Goal: Task Accomplishment & Management: Manage account settings

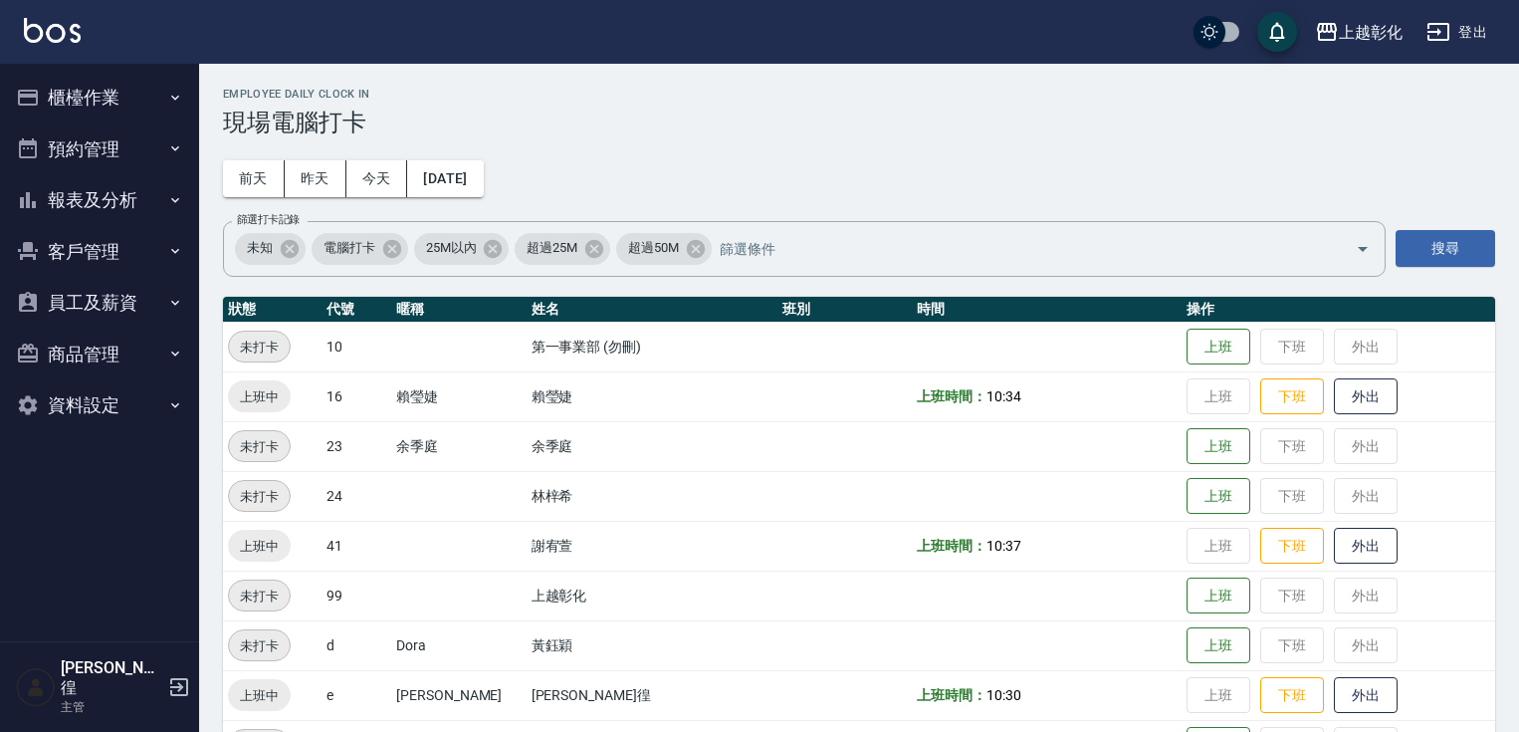
scroll to position [311, 0]
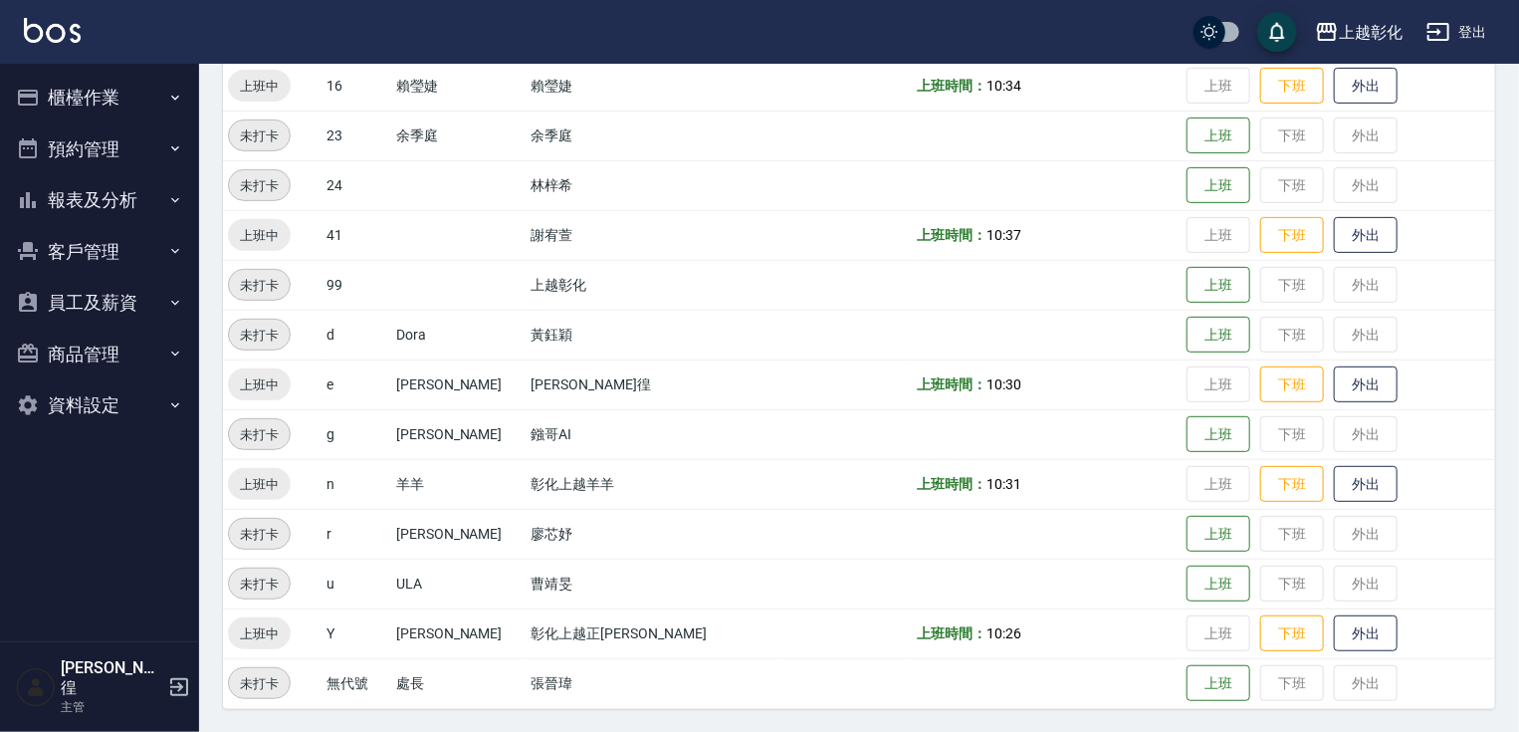
click at [138, 231] on button "客戶管理" at bounding box center [99, 252] width 183 height 52
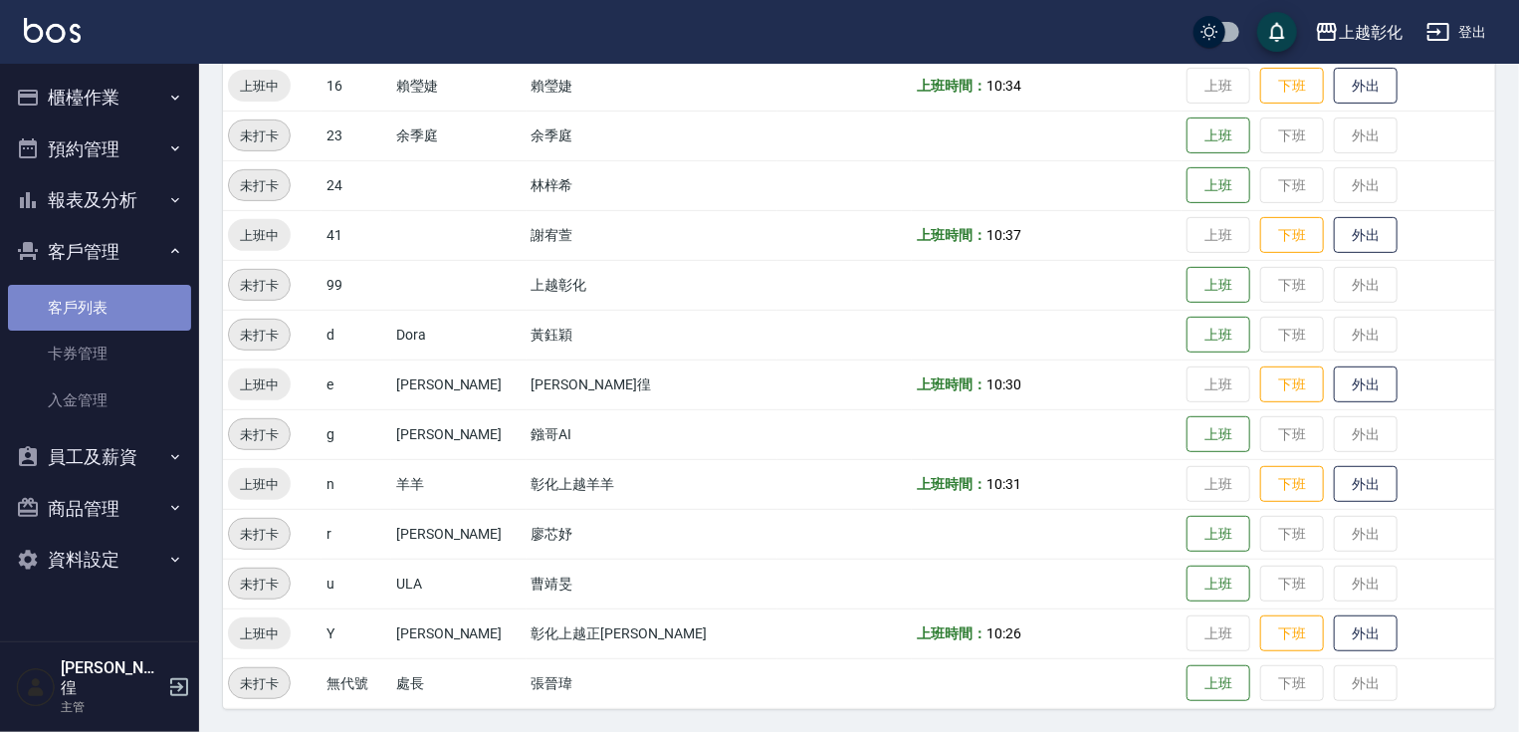
click at [111, 309] on link "客戶列表" at bounding box center [99, 308] width 183 height 46
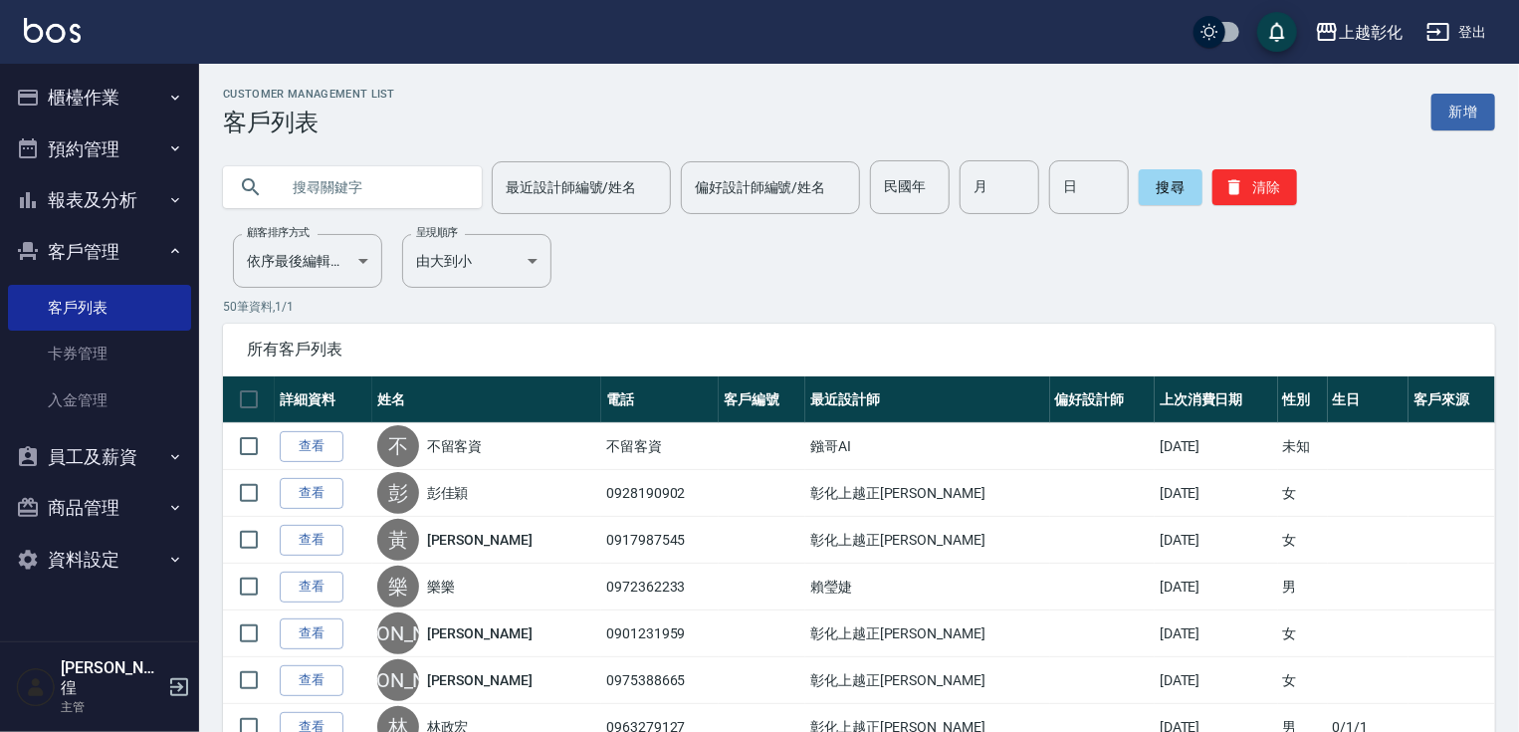
click at [410, 182] on input "text" at bounding box center [372, 187] width 187 height 54
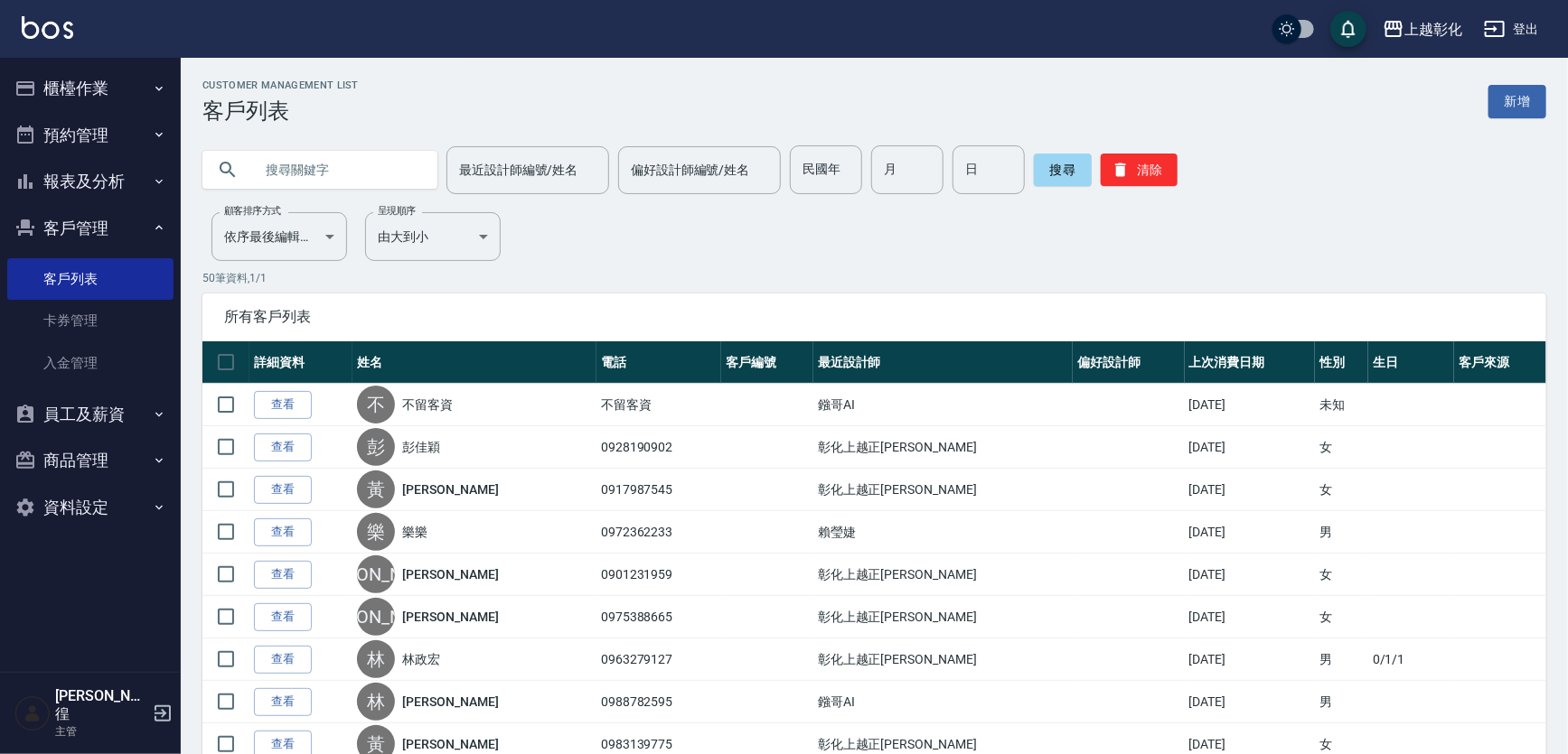
click at [395, 168] on input "text" at bounding box center [338, 170] width 170 height 49
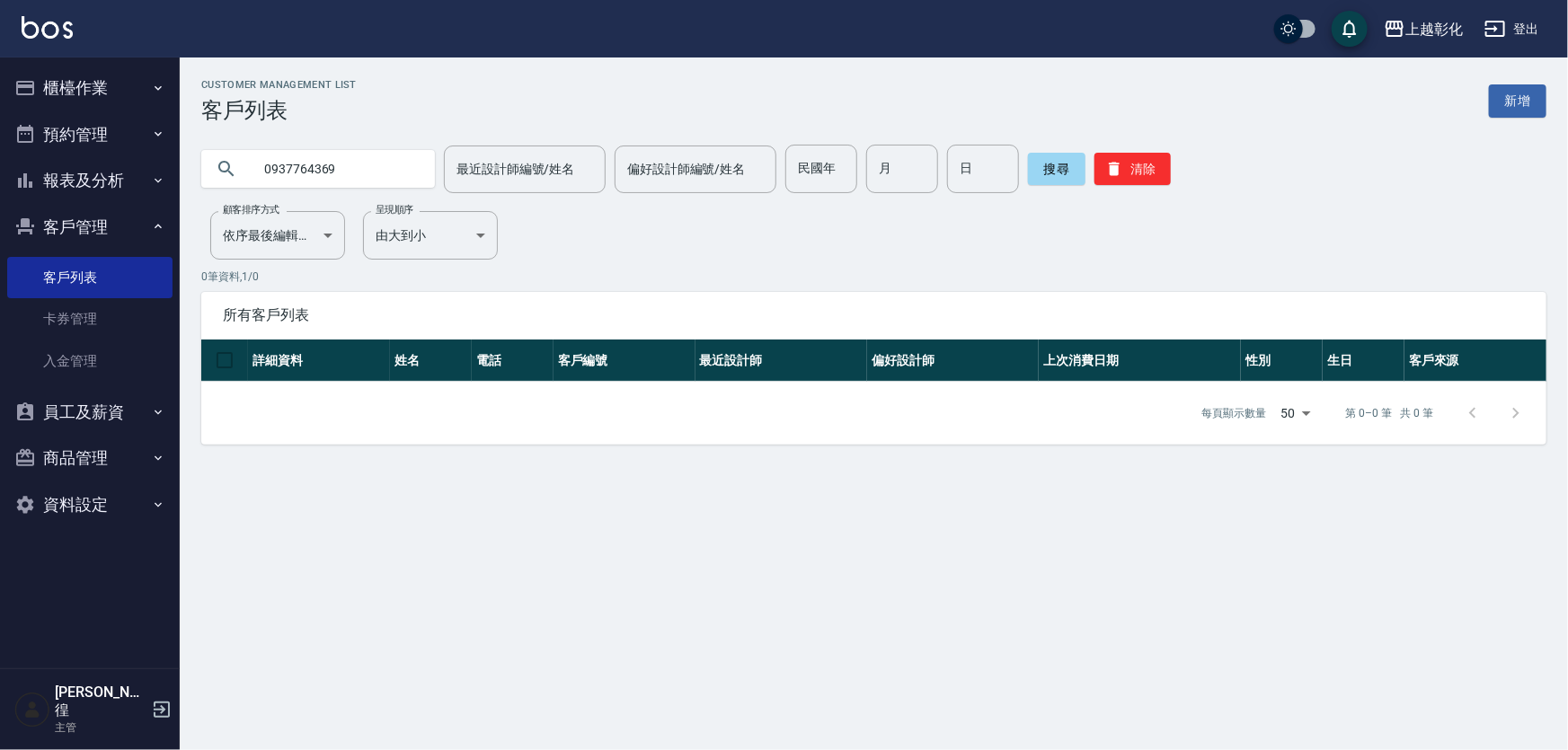
type input "0937764369"
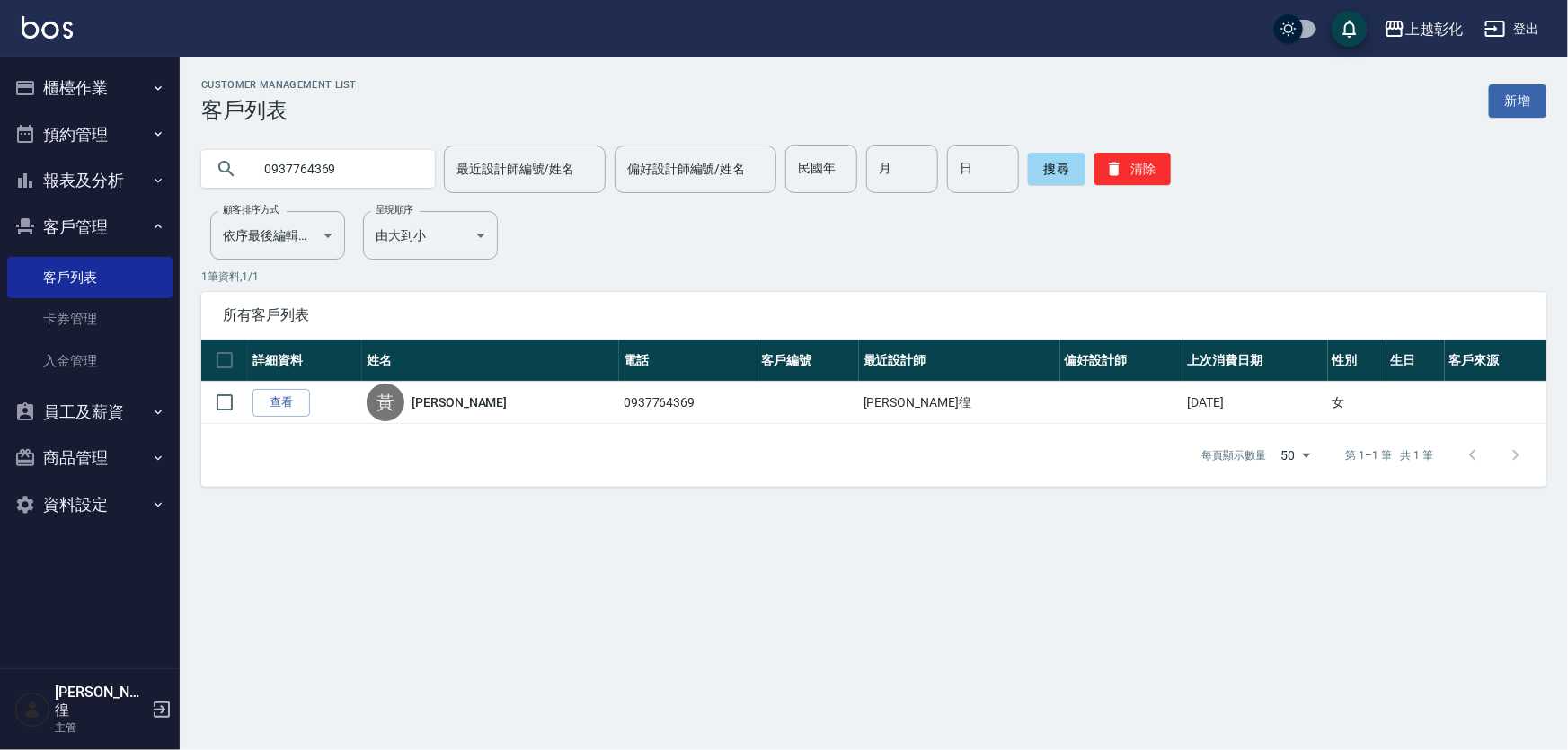
click at [371, 163] on input "0937764369" at bounding box center [336, 169] width 169 height 49
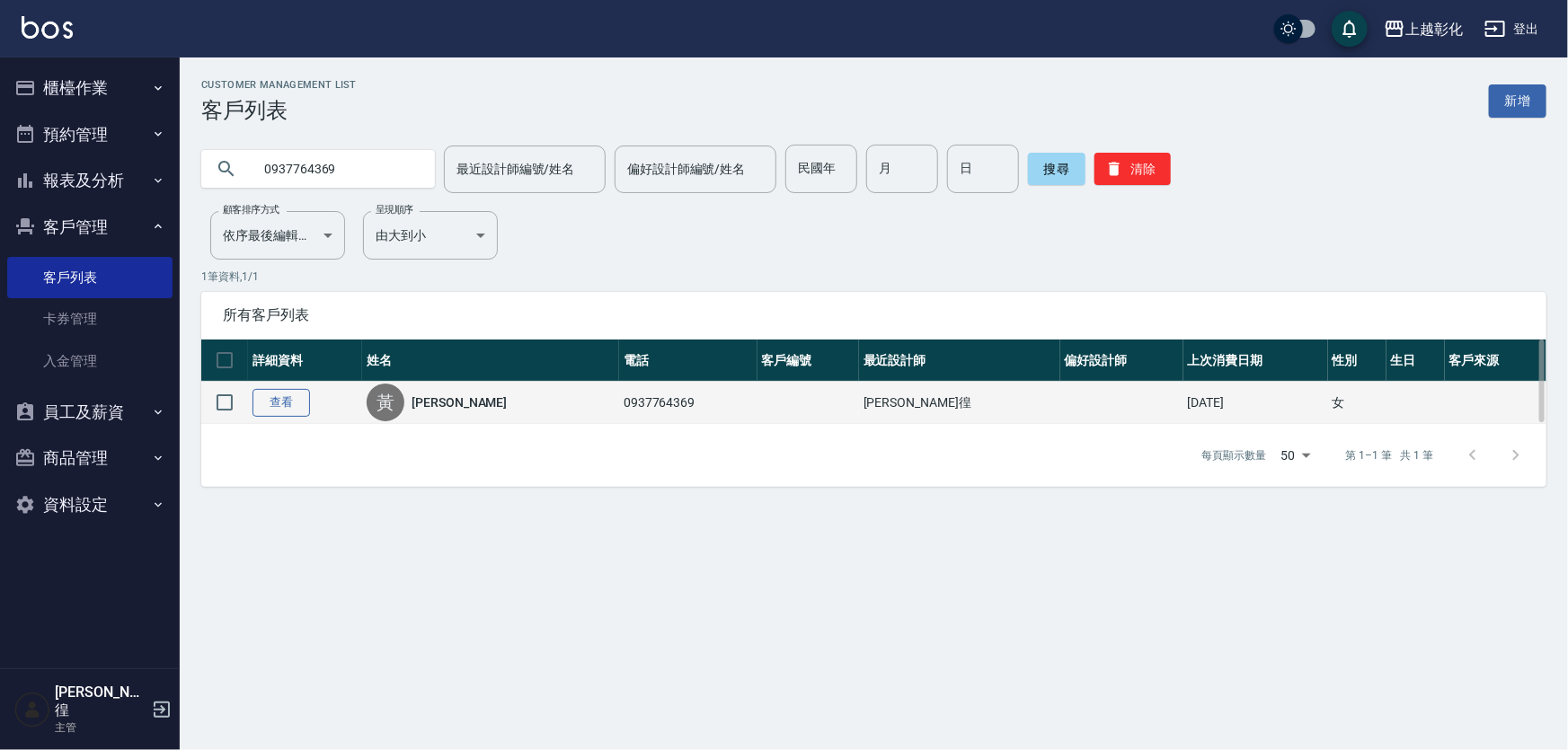
click at [288, 396] on link "查看" at bounding box center [282, 403] width 58 height 28
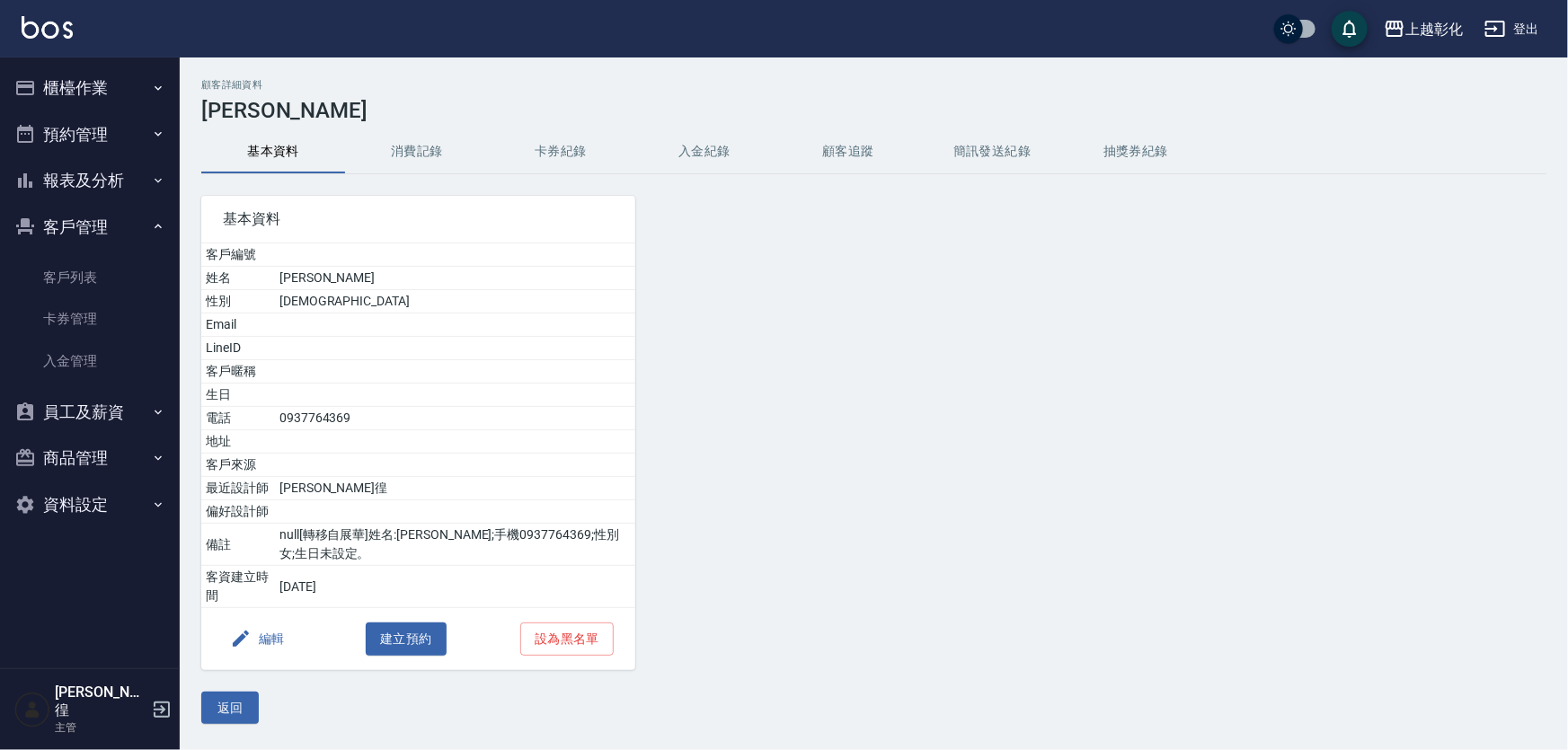
click at [627, 133] on button "卡券紀錄" at bounding box center [560, 152] width 144 height 43
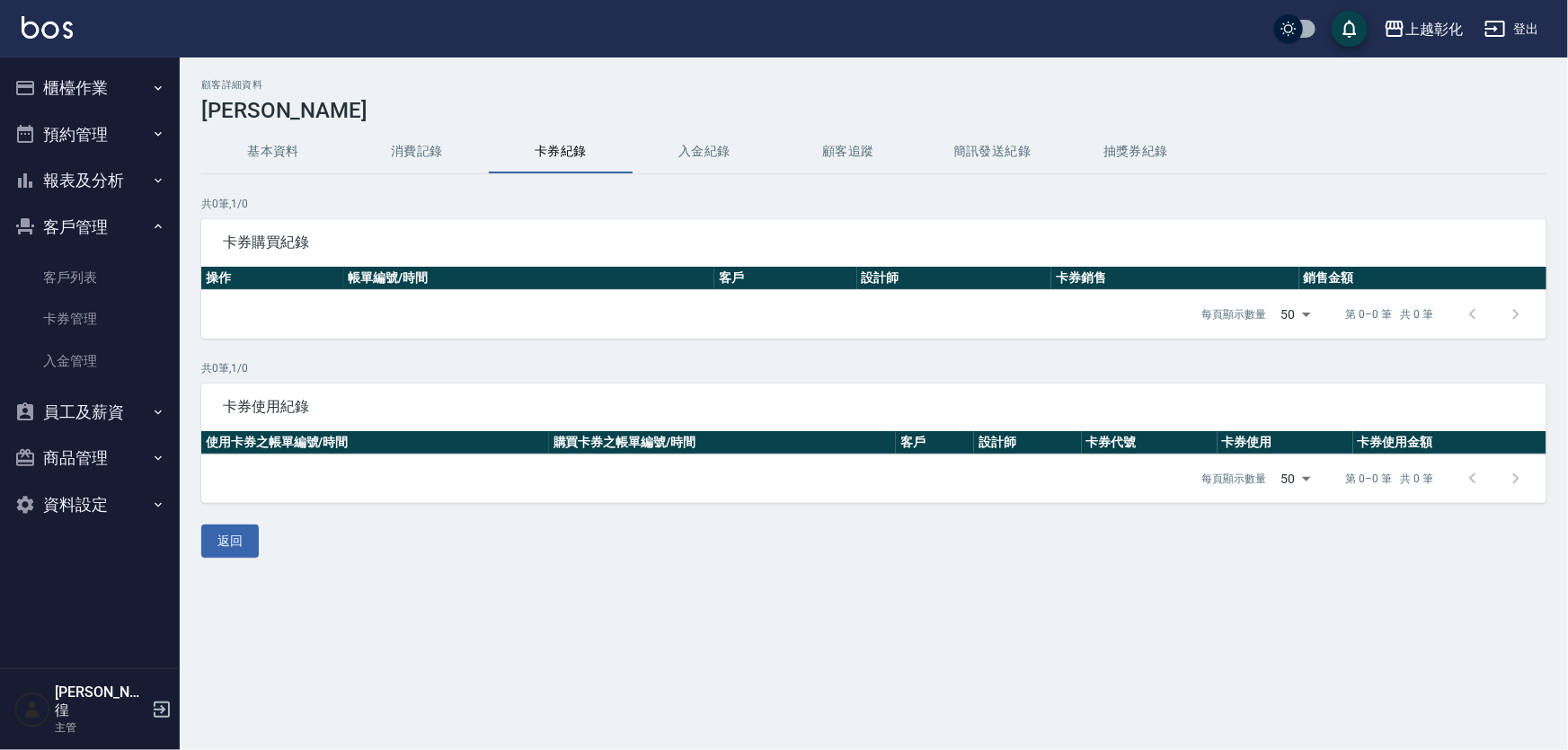
click at [689, 140] on button "入金紀錄" at bounding box center [704, 152] width 144 height 43
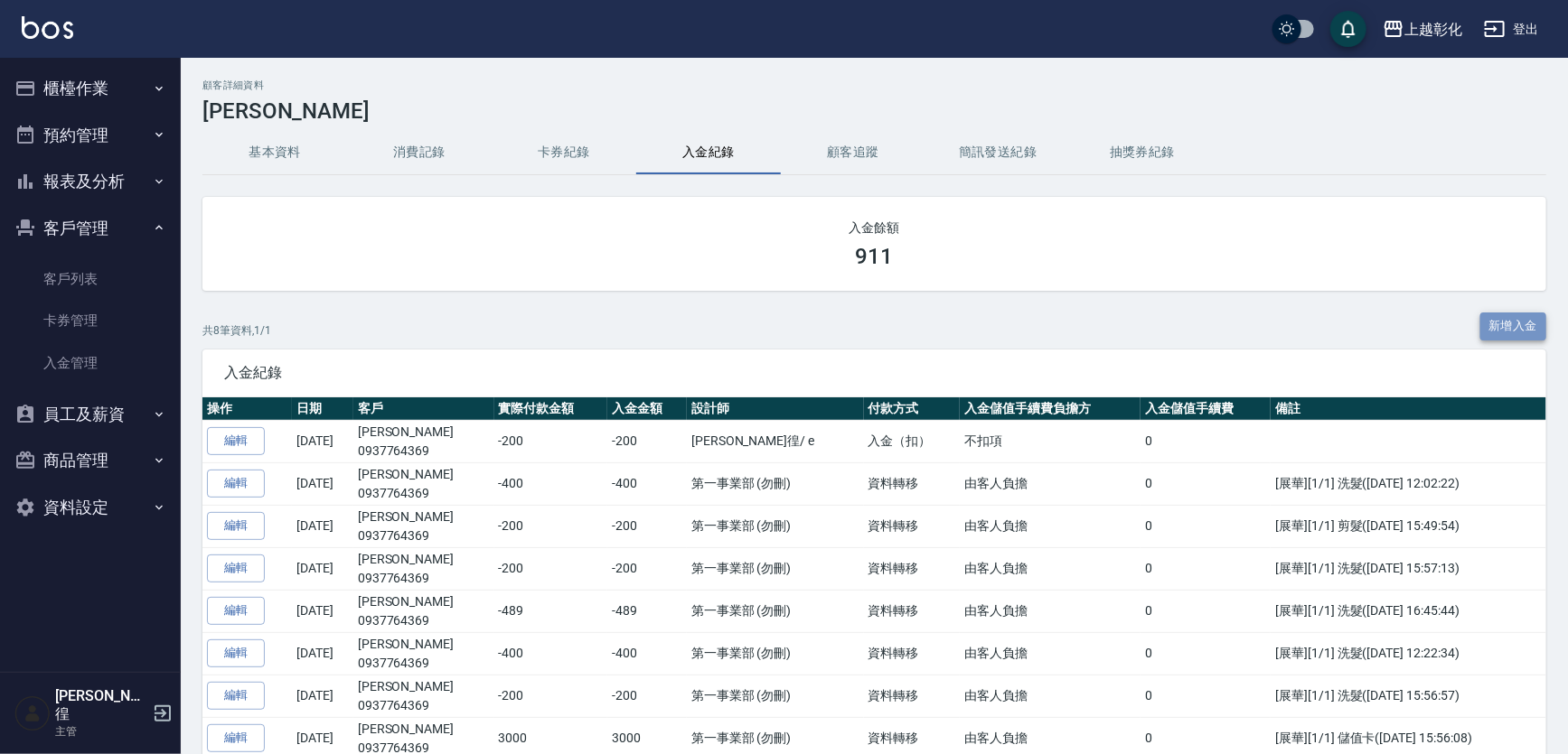
click at [1378, 325] on button "新增入金" at bounding box center [1514, 326] width 67 height 28
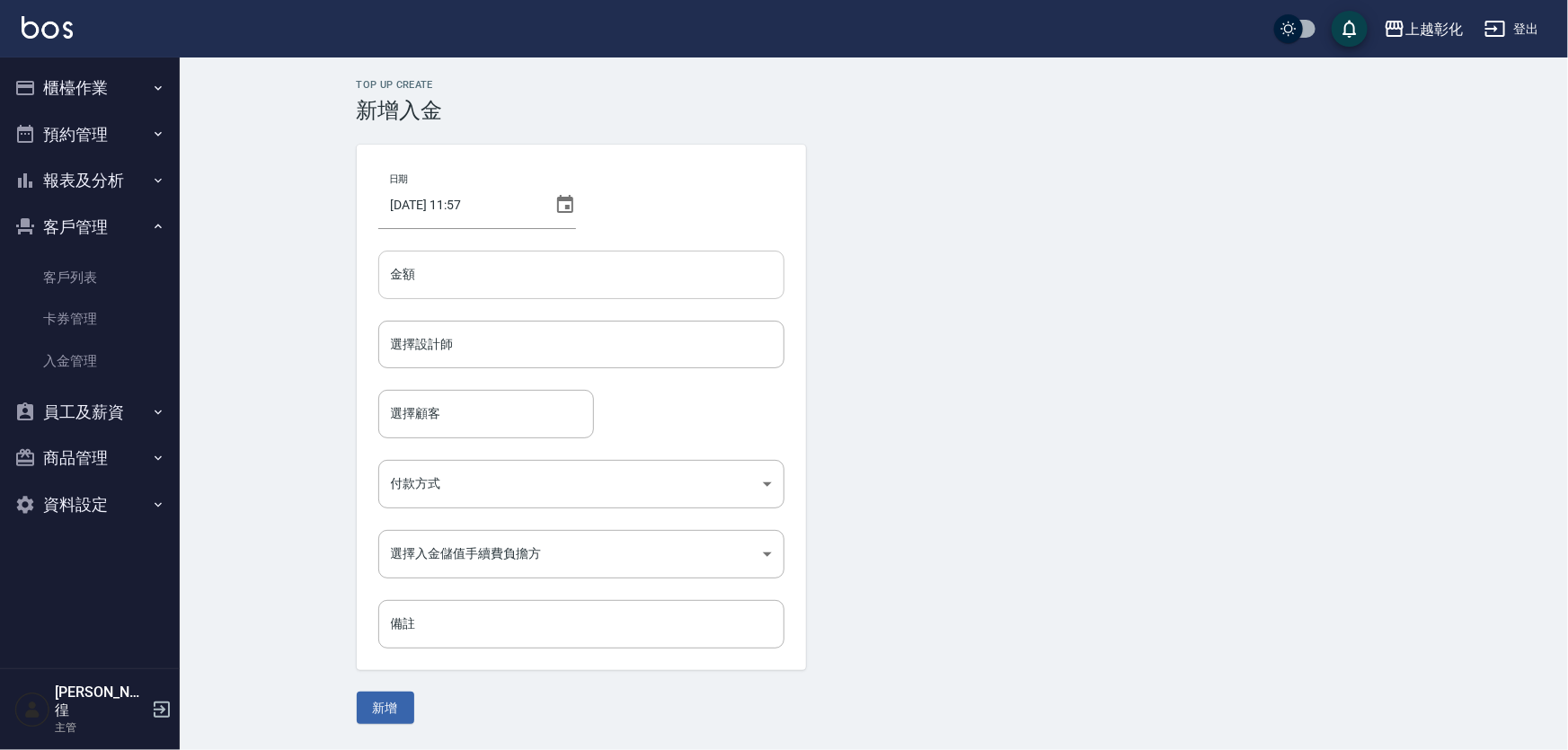
click at [608, 279] on input "金額" at bounding box center [581, 275] width 406 height 49
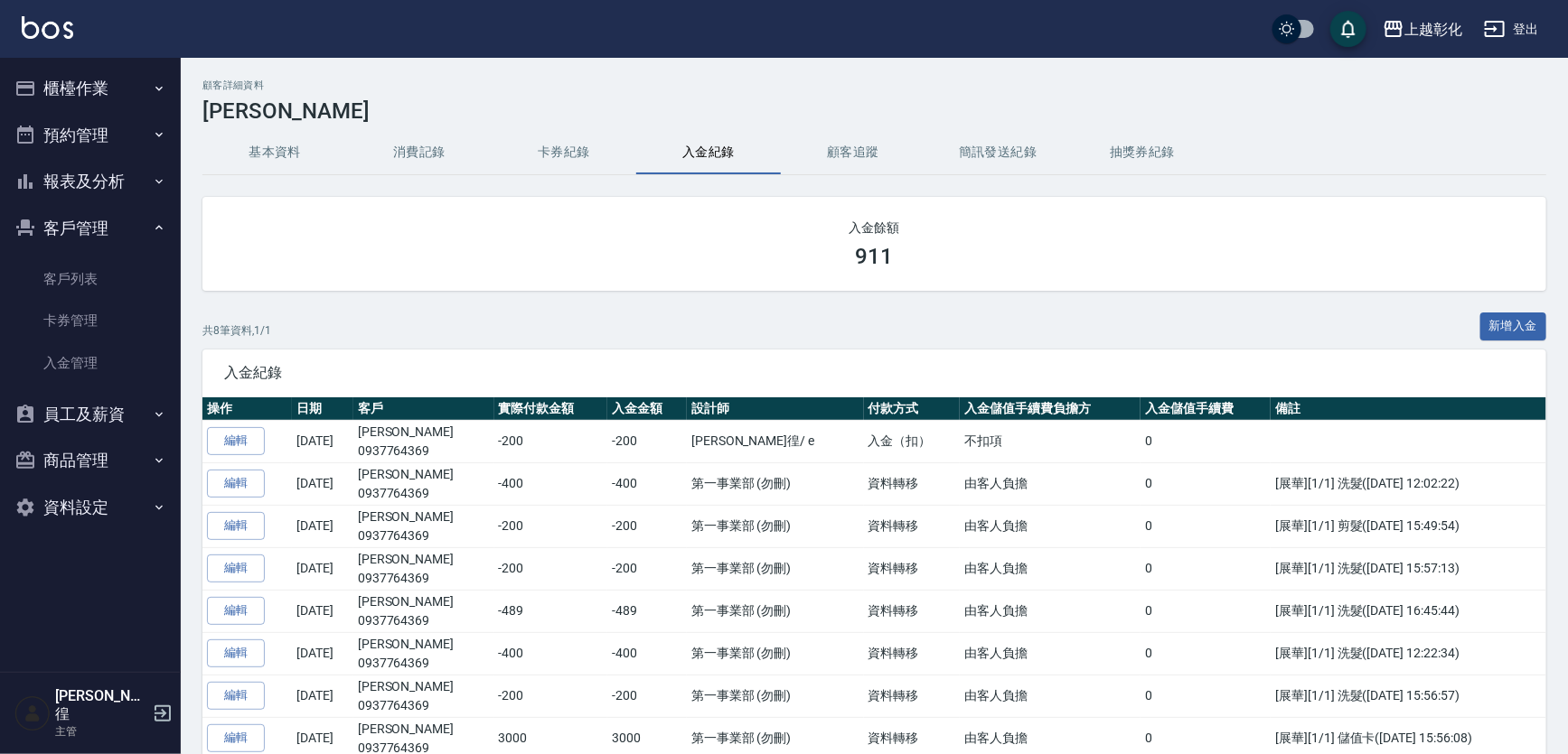
click at [1378, 308] on div "入金餘額 911 共 8 筆資料, 1 / 1 新增入金 入金紀錄 操作 日期 客戶 實際付款金額 入金金額 設計師 付款方式 入金儲值手續費負擔方 入金儲值…" at bounding box center [874, 522] width 1344 height 651
click at [1378, 318] on button "新增入金" at bounding box center [1514, 326] width 67 height 28
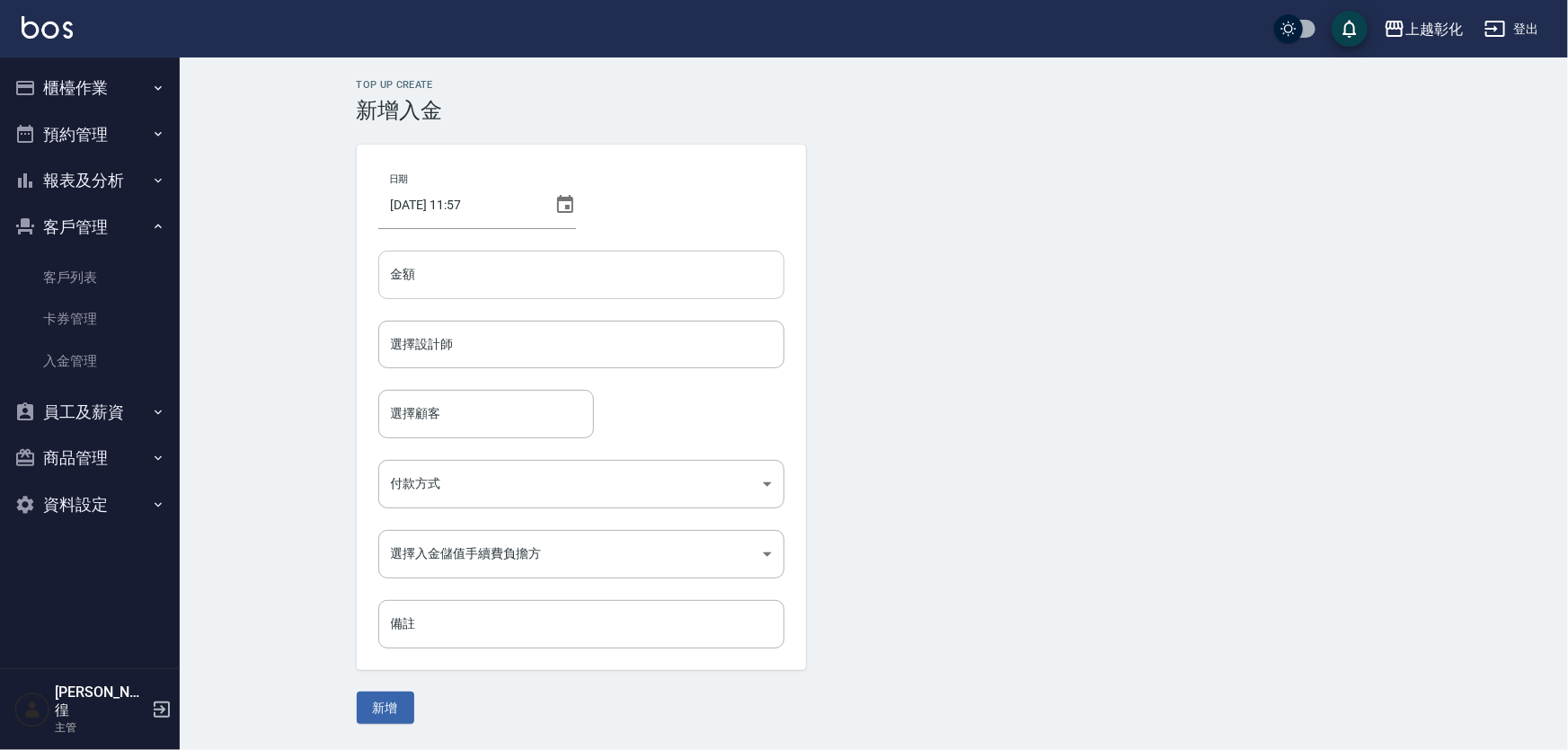
click at [597, 285] on input "金額" at bounding box center [581, 275] width 406 height 49
type input "-200"
click at [439, 458] on div "日期 [DATE] 11:57 金額 -200 金額 選擇設計師 選擇設計師 選擇顧客 選擇顧客 付款方式 ​ 付款方式 選擇入金儲值手續費負擔方 ​ 選擇入…" at bounding box center [581, 407] width 450 height 525
click at [450, 478] on body "上越彰化 登出 櫃檯作業 打帳單 帳單列表 現金收支登錄 材料自購登錄 每日結帳 排班表 現場電腦打卡 預約管理 預約管理 單日預約紀錄 單週預約紀錄 報表及…" at bounding box center [784, 375] width 1568 height 750
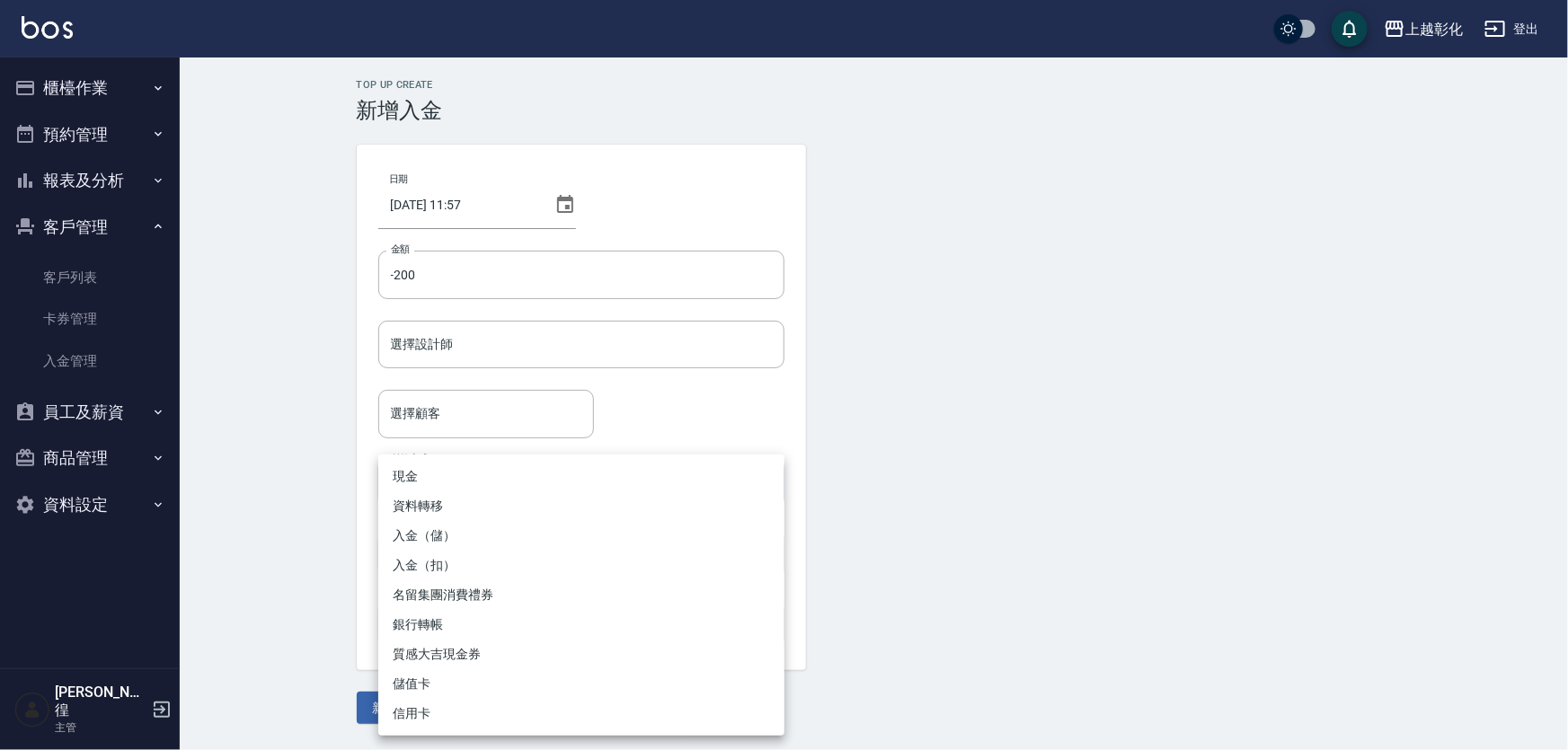
click at [419, 565] on li "入金（扣）" at bounding box center [581, 565] width 406 height 30
type input "入金（扣）"
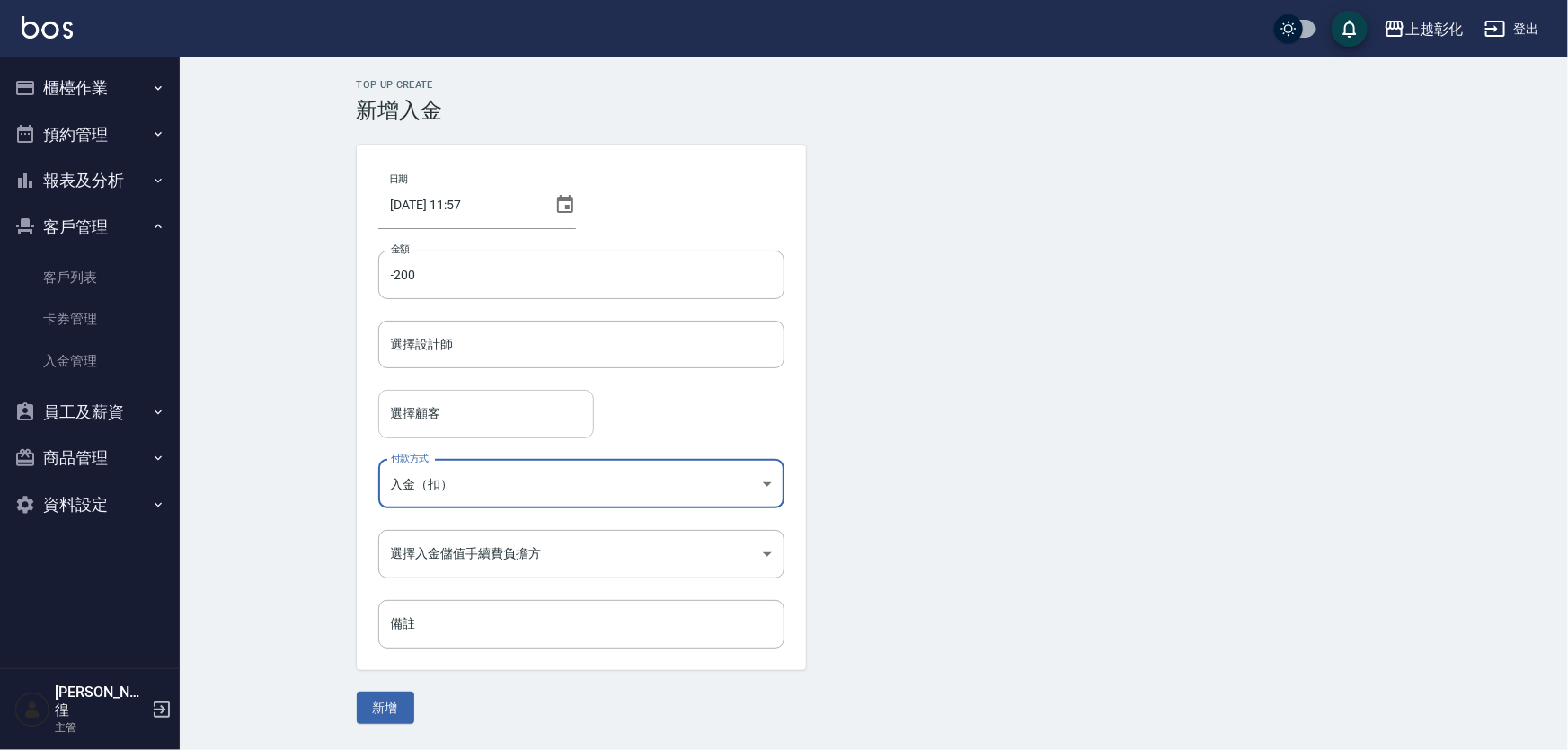
click at [455, 407] on input "選擇顧客" at bounding box center [486, 413] width 199 height 32
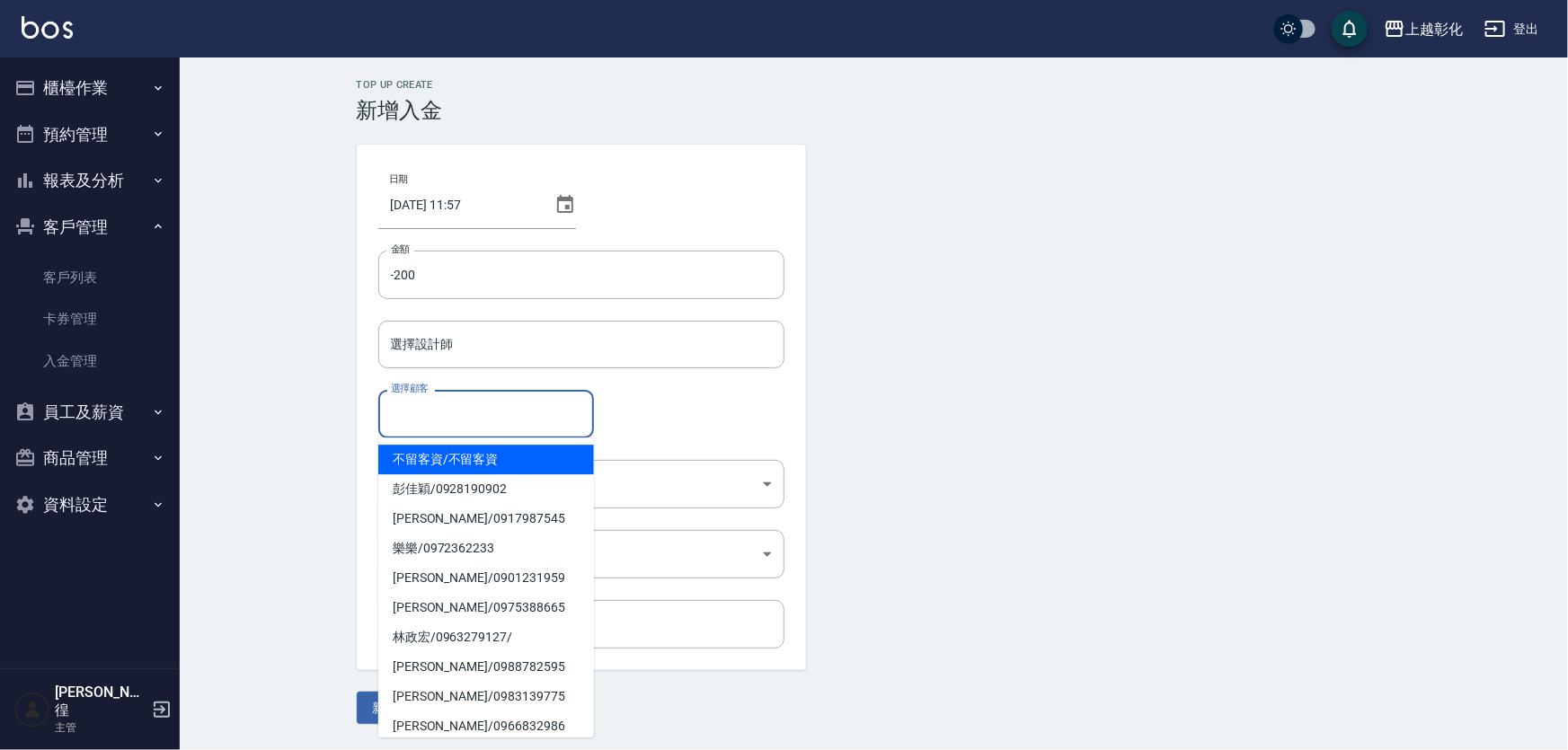
paste input "0937764369"
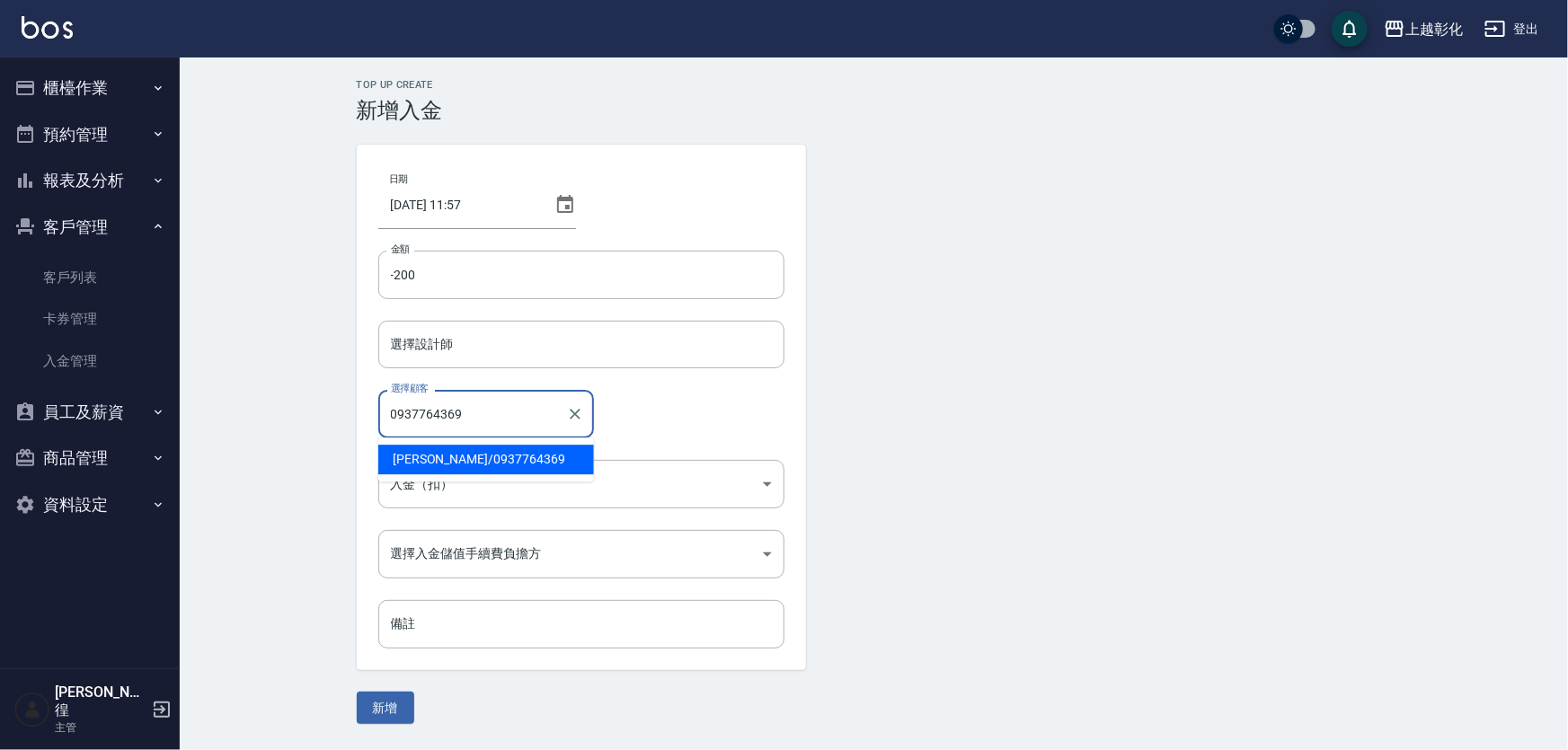
click at [478, 453] on span "[PERSON_NAME]/ 0937764369" at bounding box center [486, 459] width 216 height 30
type input "[PERSON_NAME]/0937764369"
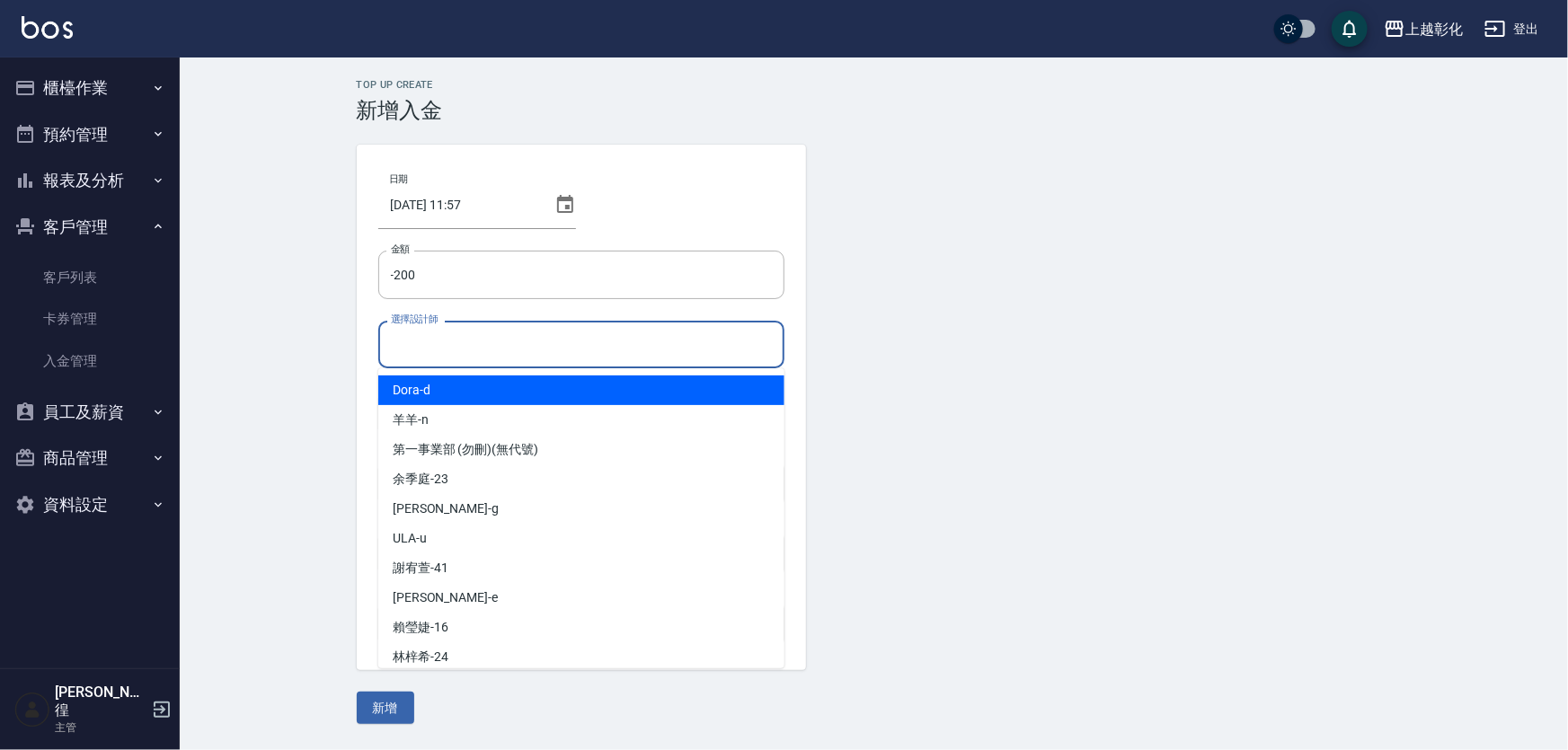
click at [470, 357] on input "選擇設計師" at bounding box center [581, 344] width 390 height 32
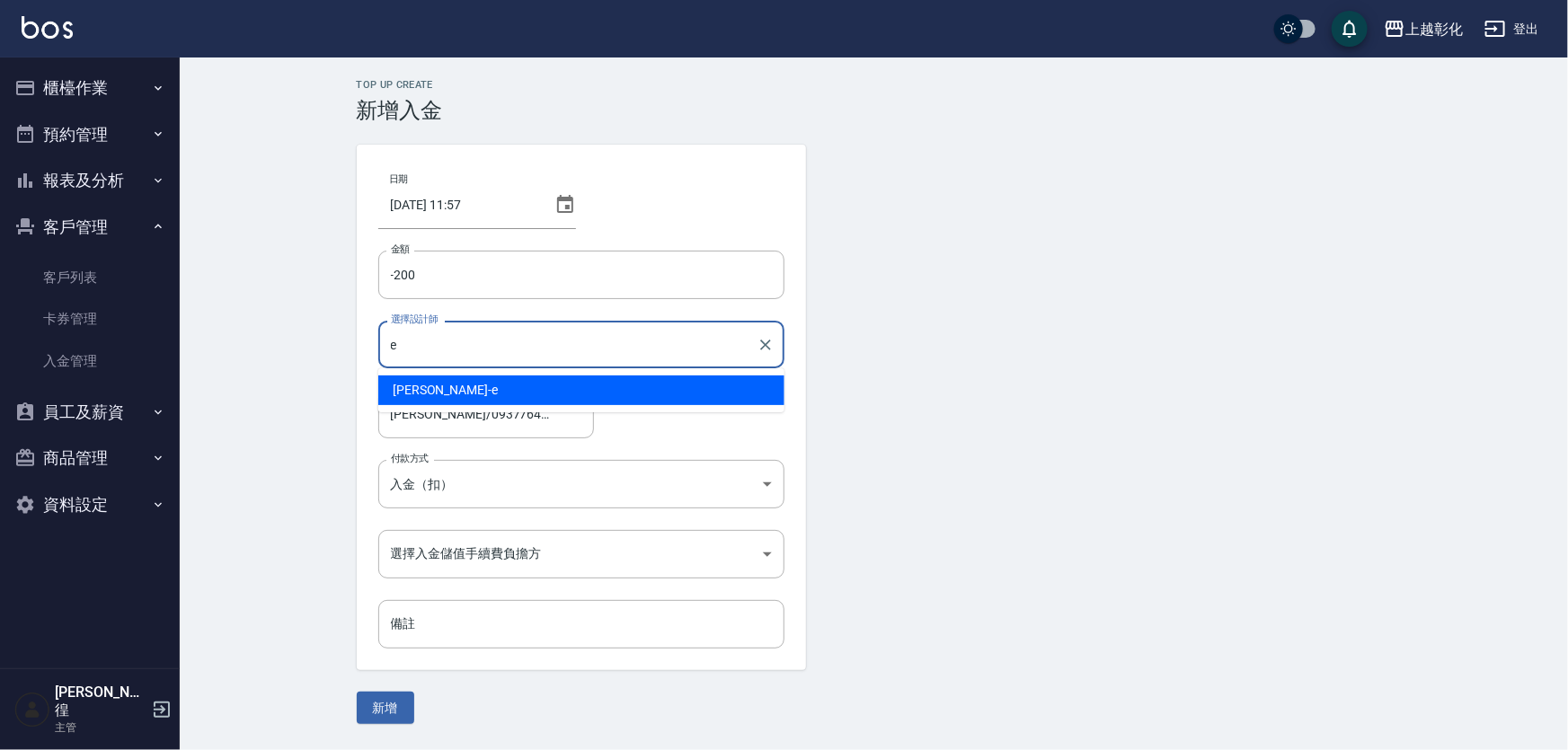
click at [449, 394] on div "[PERSON_NAME] -e" at bounding box center [581, 390] width 406 height 30
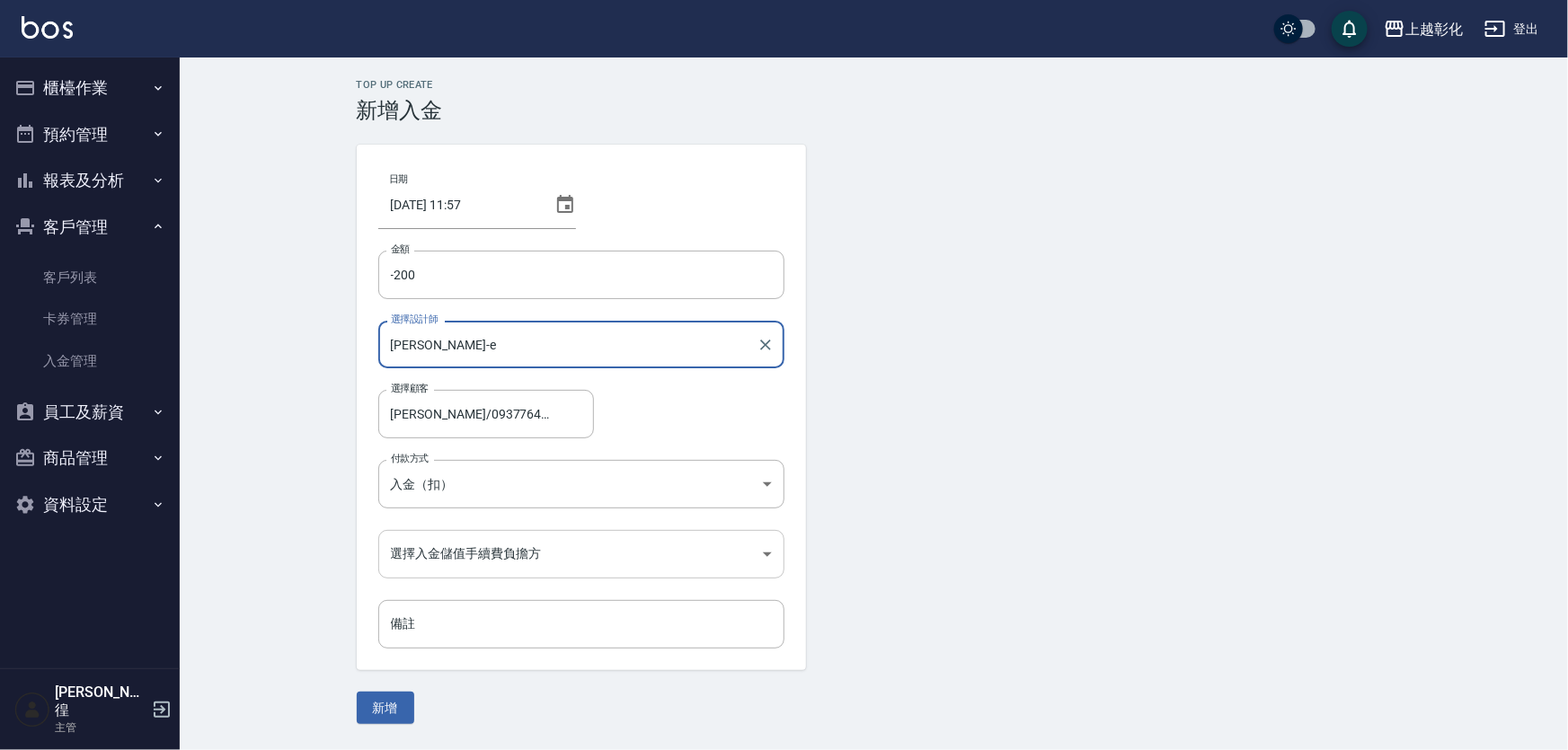
type input "[PERSON_NAME]-e"
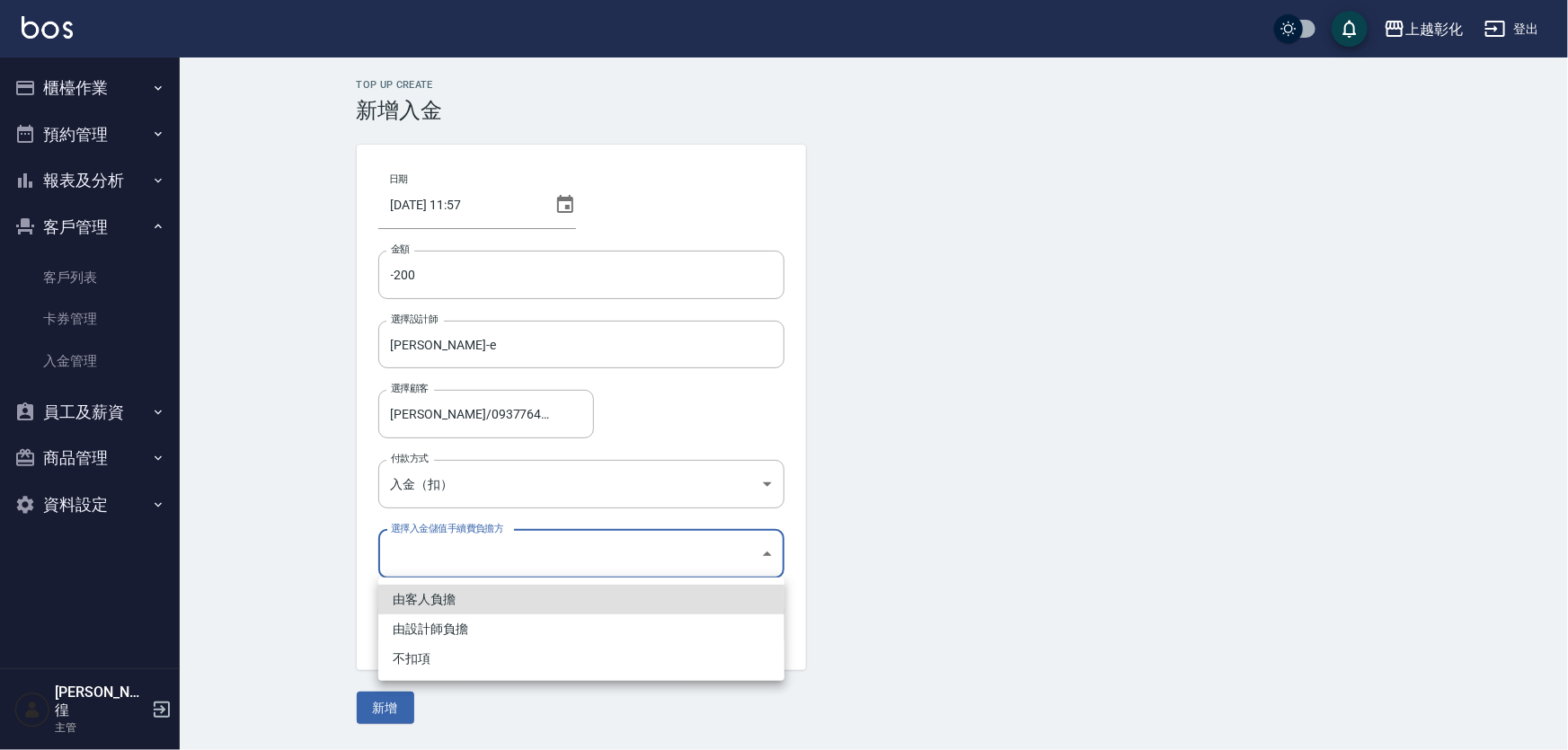
click at [448, 567] on body "上越彰化 登出 櫃檯作業 打帳單 帳單列表 現金收支登錄 材料自購登錄 每日結帳 排班表 現場電腦打卡 預約管理 預約管理 單日預約紀錄 單週預約紀錄 報表及…" at bounding box center [784, 375] width 1568 height 750
click at [419, 652] on li "不扣項" at bounding box center [581, 659] width 406 height 30
type input "WITHOUTHANDLINGFEE"
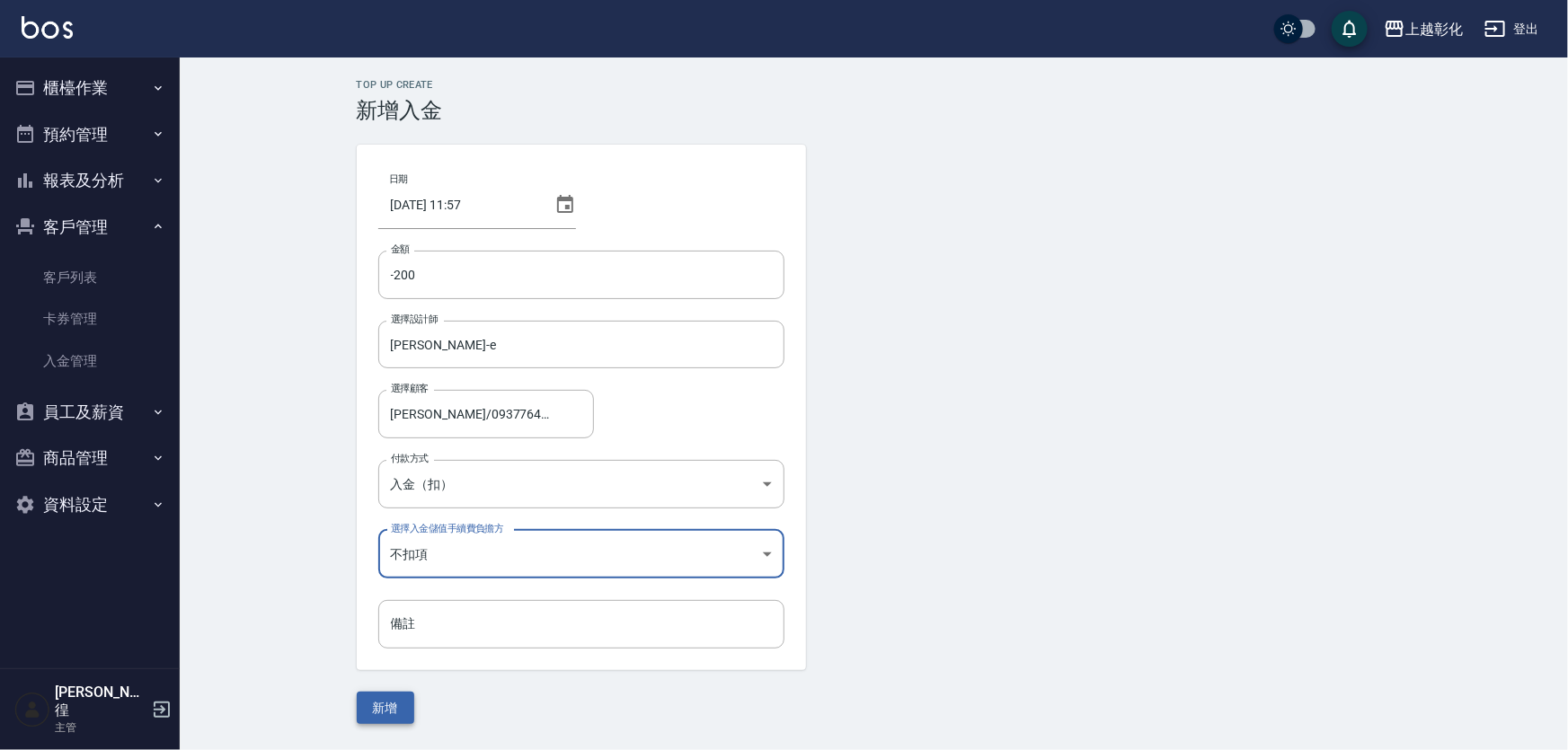
click at [385, 660] on button "新增" at bounding box center [385, 708] width 58 height 33
